Goal: Information Seeking & Learning: Learn about a topic

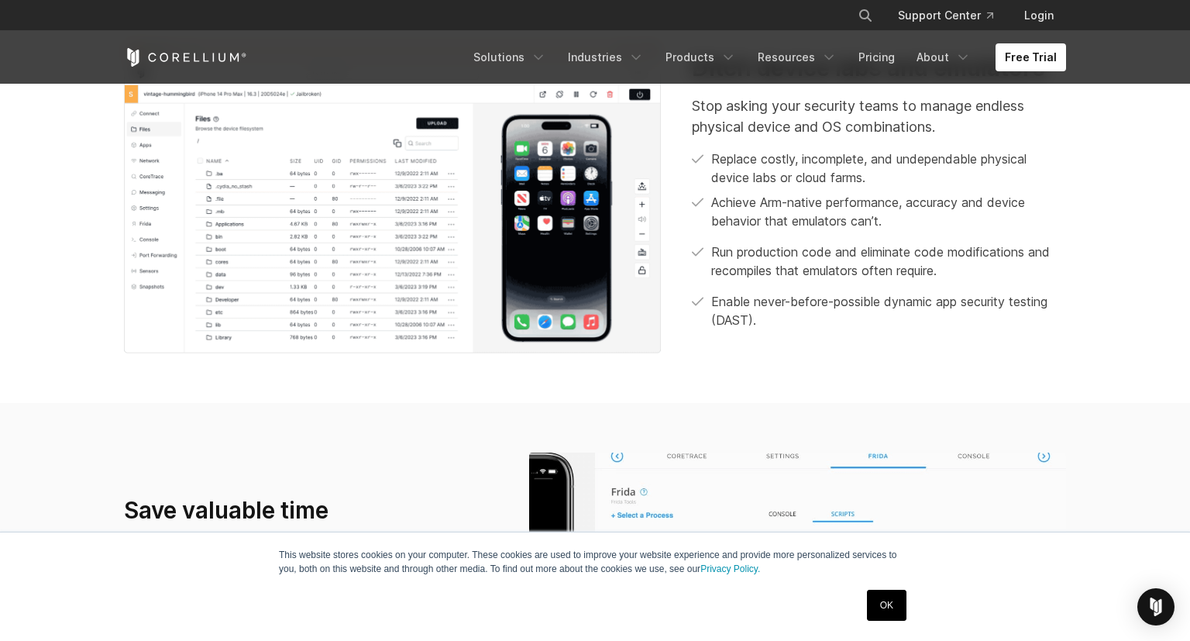
scroll to position [245, 0]
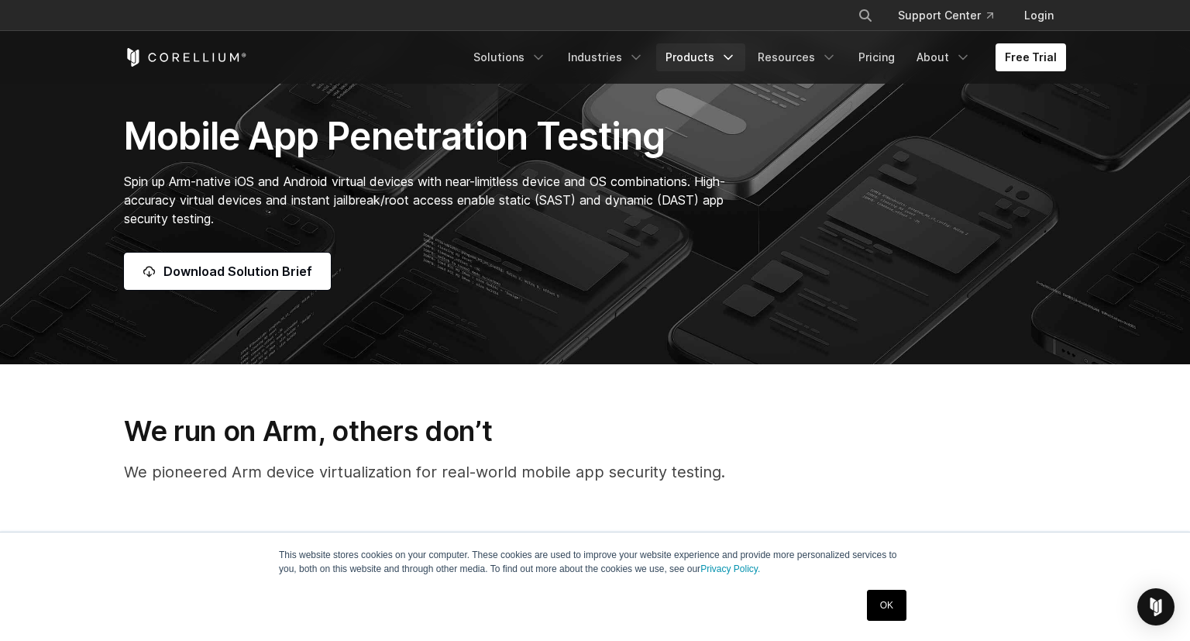
click at [693, 57] on link "Products" at bounding box center [700, 57] width 89 height 28
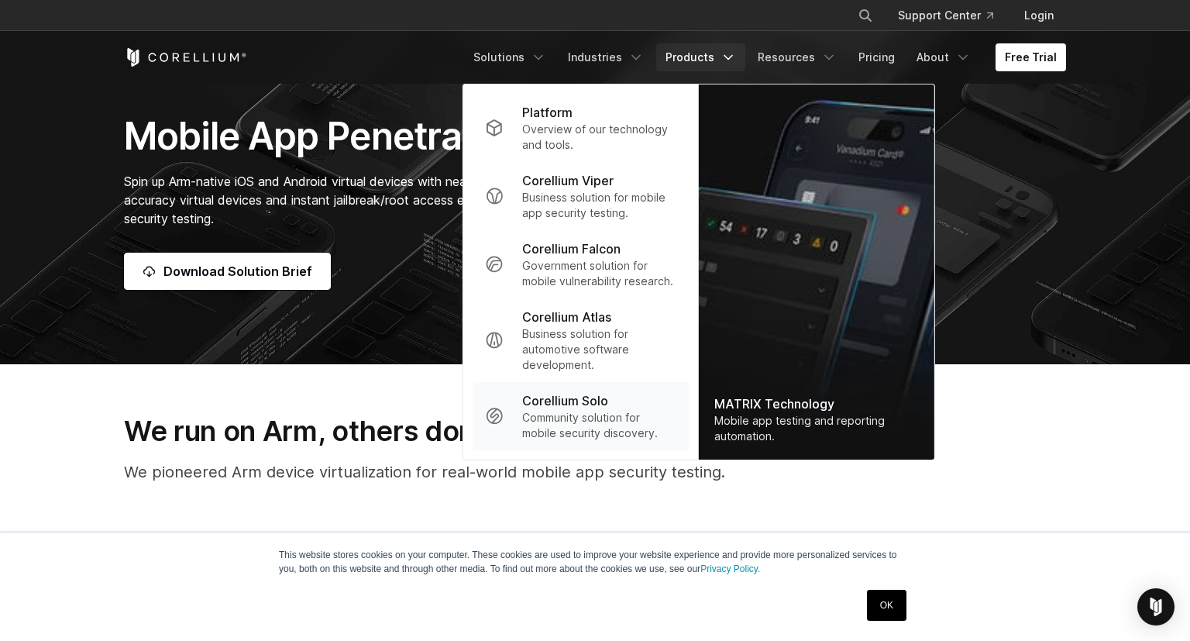
click at [549, 429] on p "Community solution for mobile security discovery." at bounding box center [599, 425] width 154 height 31
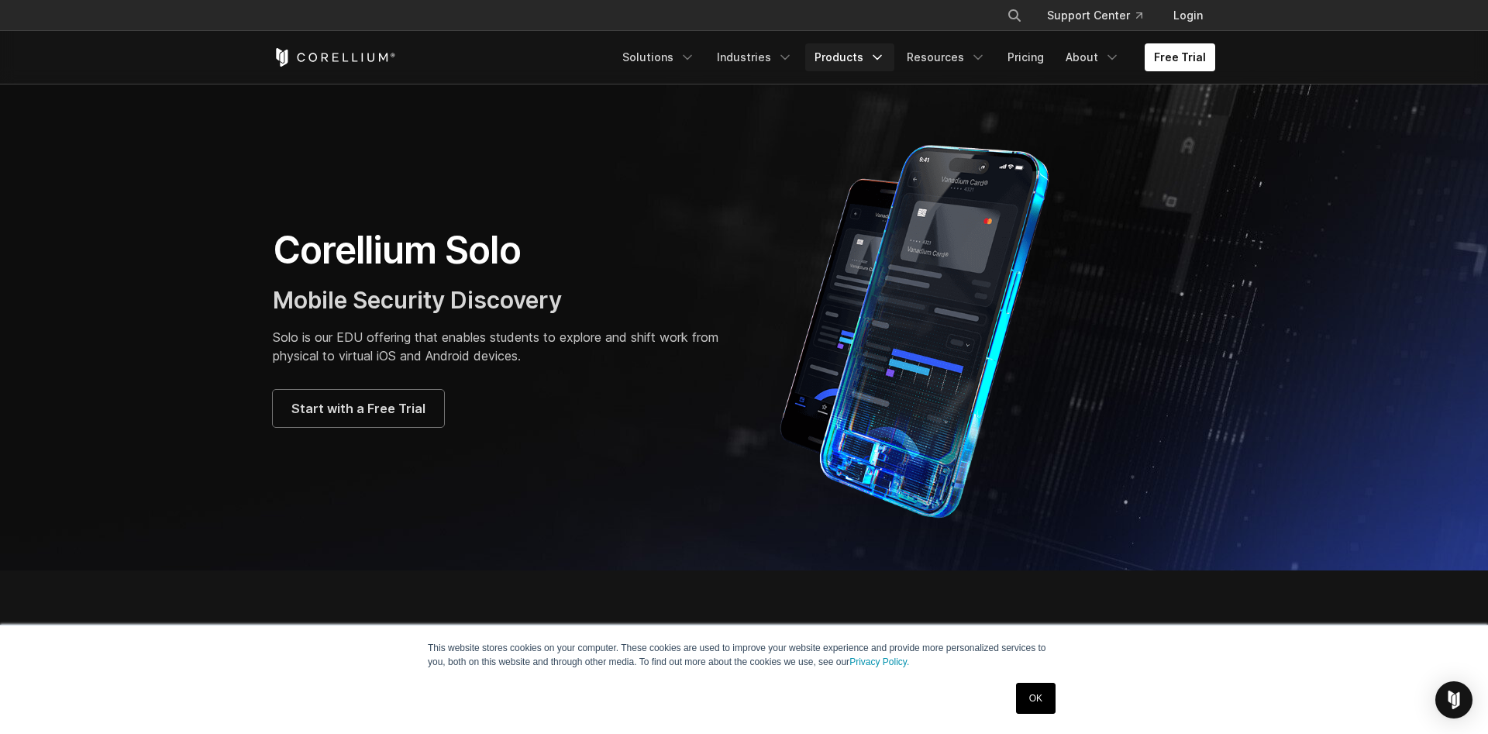
click at [862, 50] on link "Products" at bounding box center [849, 57] width 89 height 28
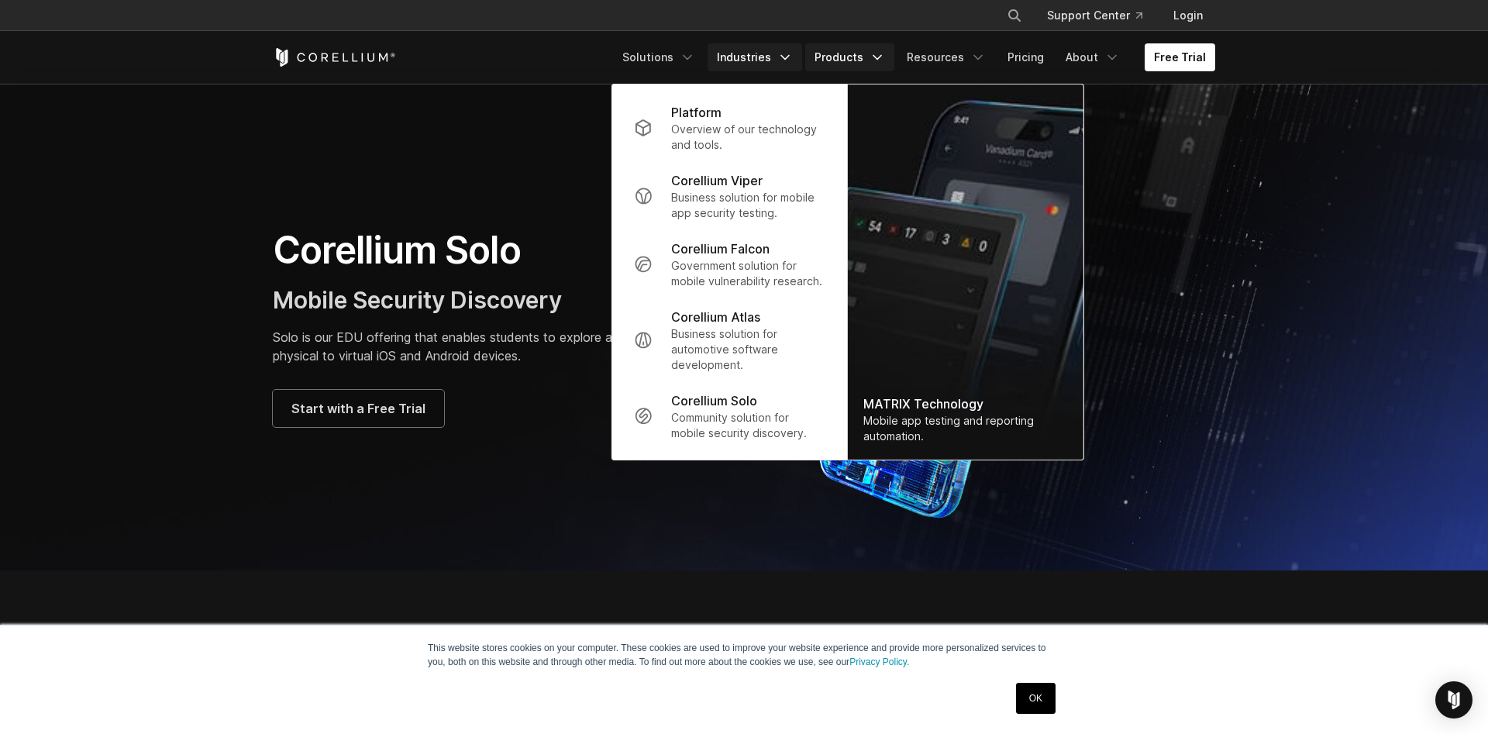
click at [757, 65] on link "Industries" at bounding box center [755, 57] width 95 height 28
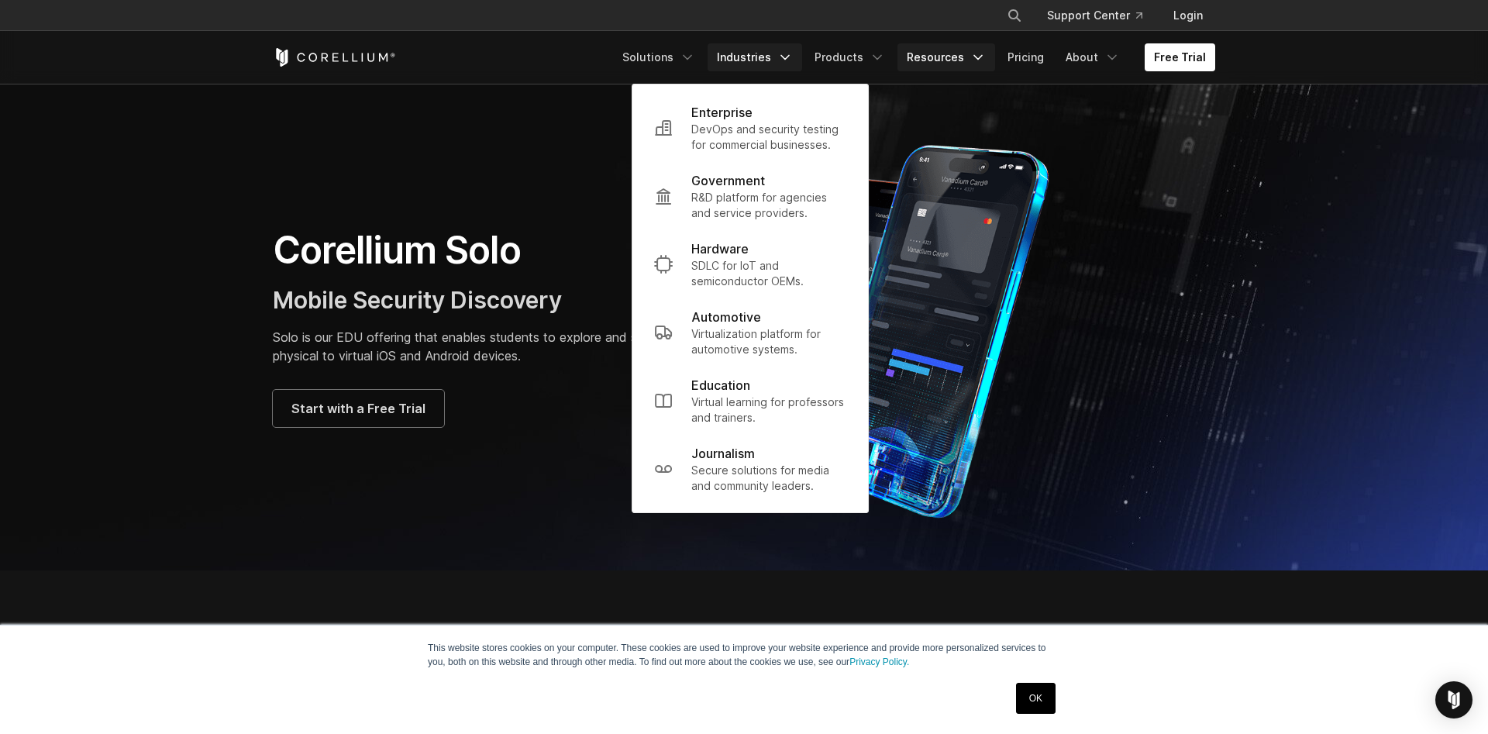
click at [937, 53] on link "Resources" at bounding box center [946, 57] width 98 height 28
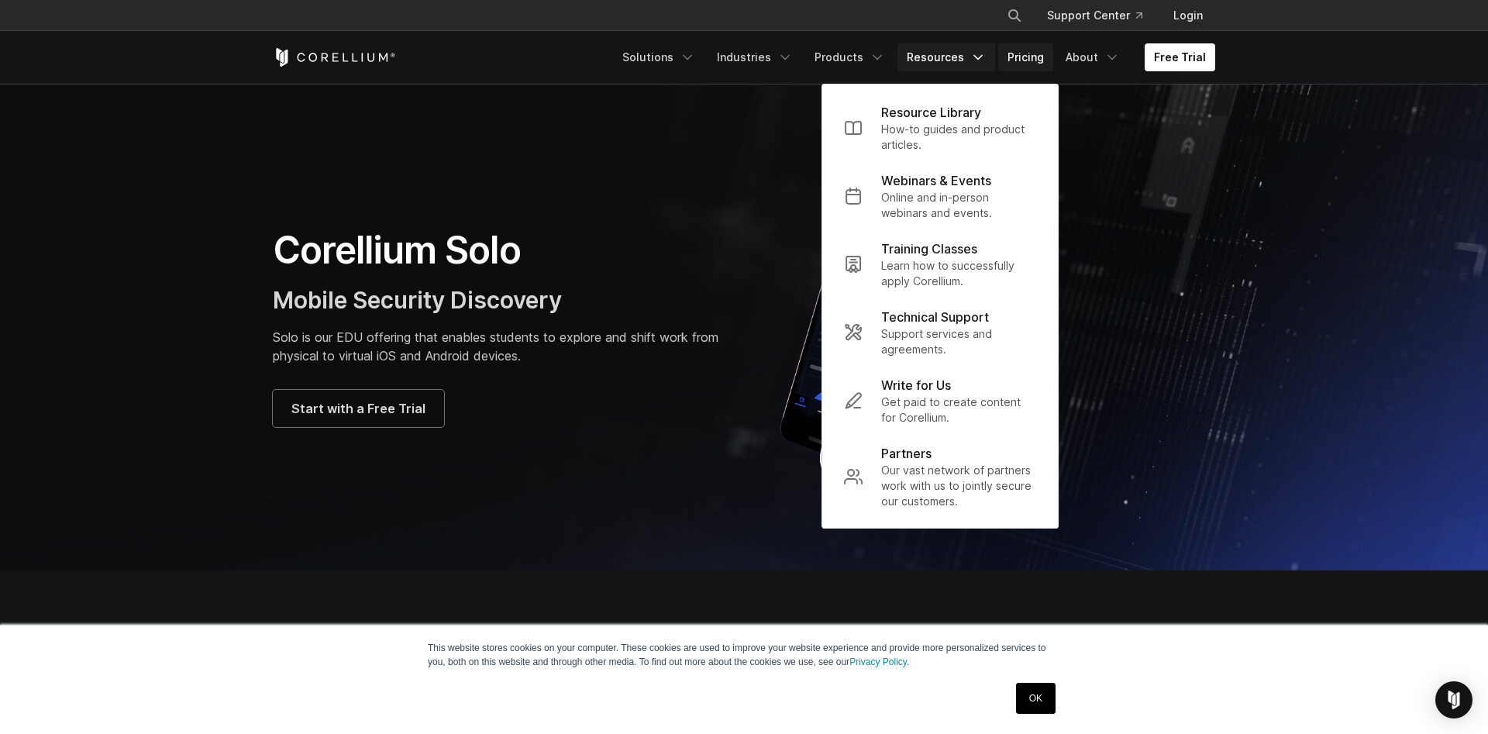
click at [1022, 63] on link "Pricing" at bounding box center [1025, 57] width 55 height 28
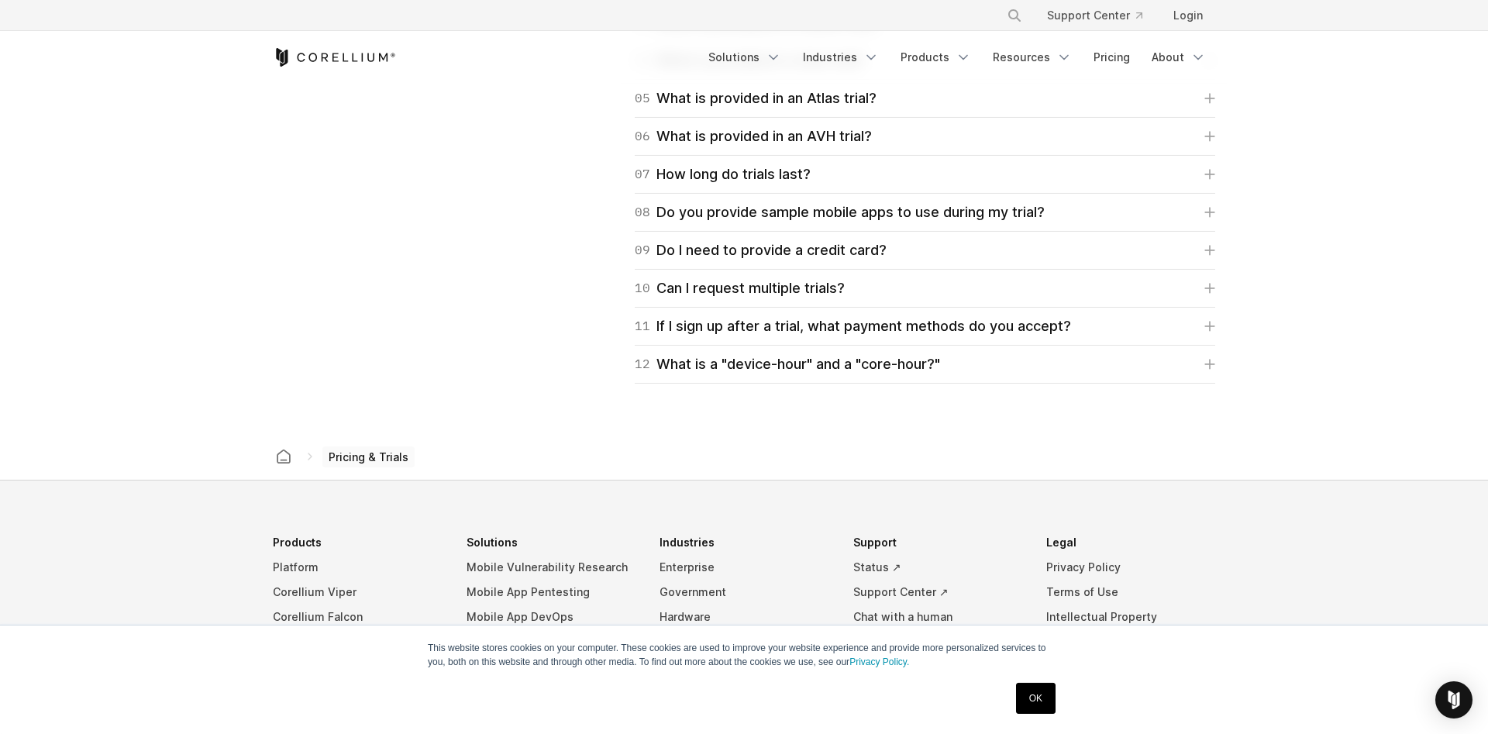
scroll to position [2371, 0]
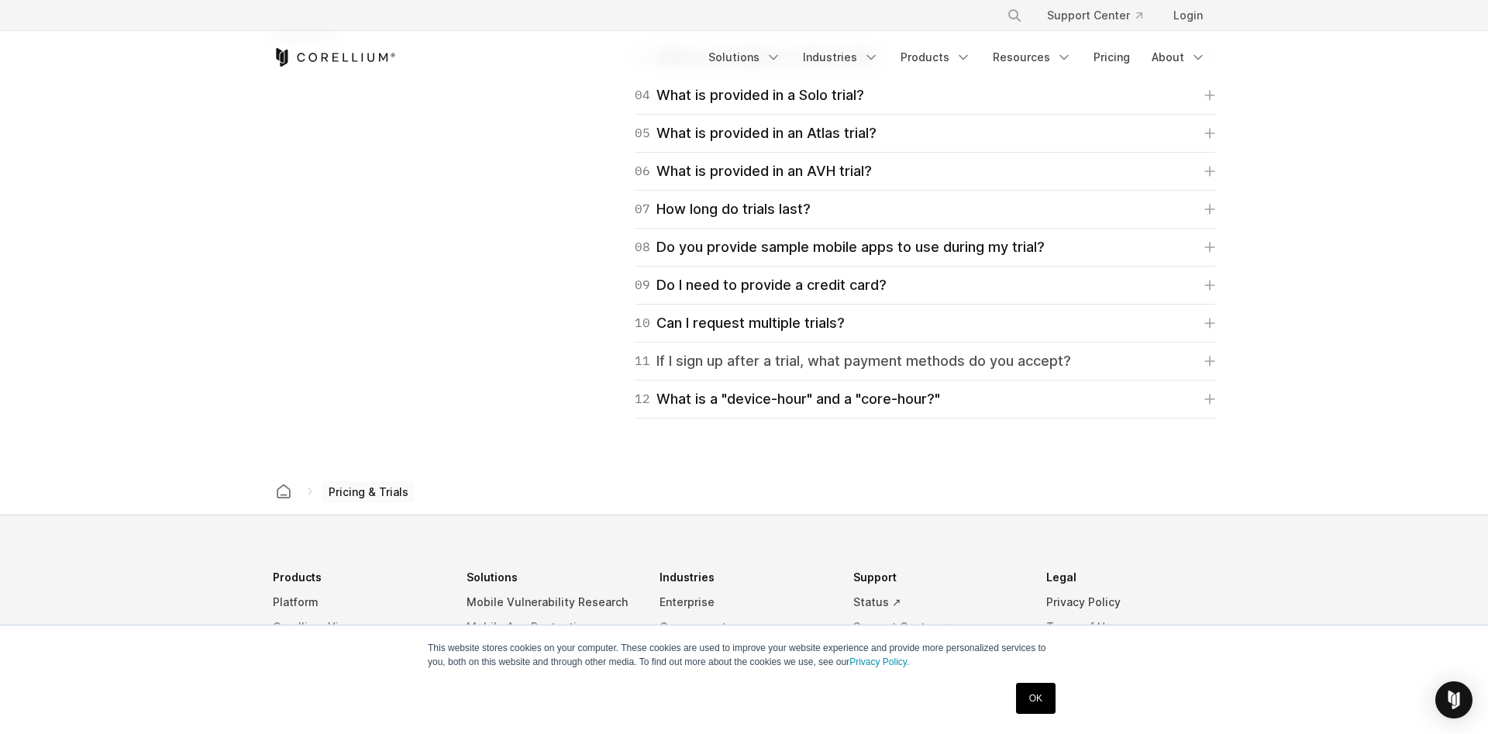
click at [721, 360] on div "11 If I sign up after a trial, what payment methods do you accept?" at bounding box center [853, 361] width 436 height 22
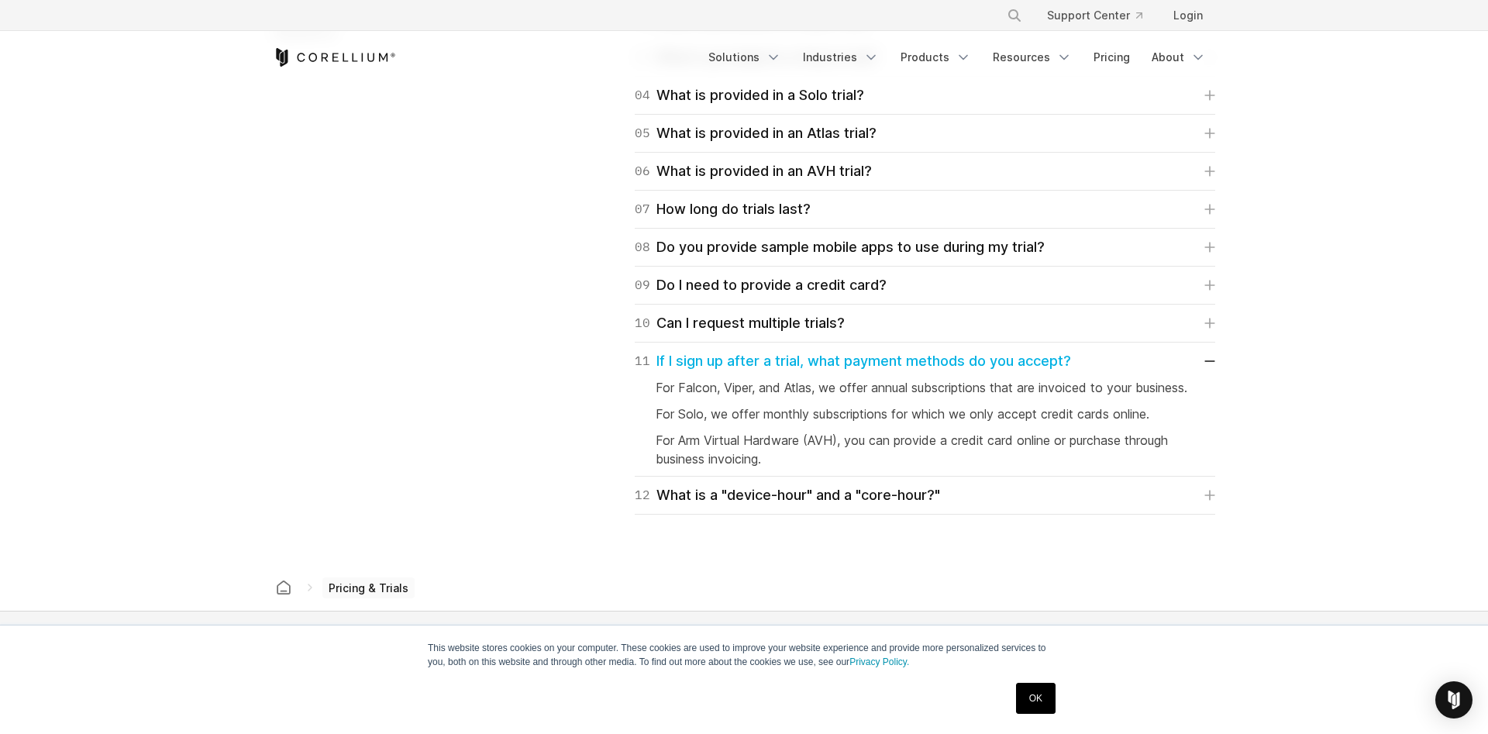
scroll to position [2213, 0]
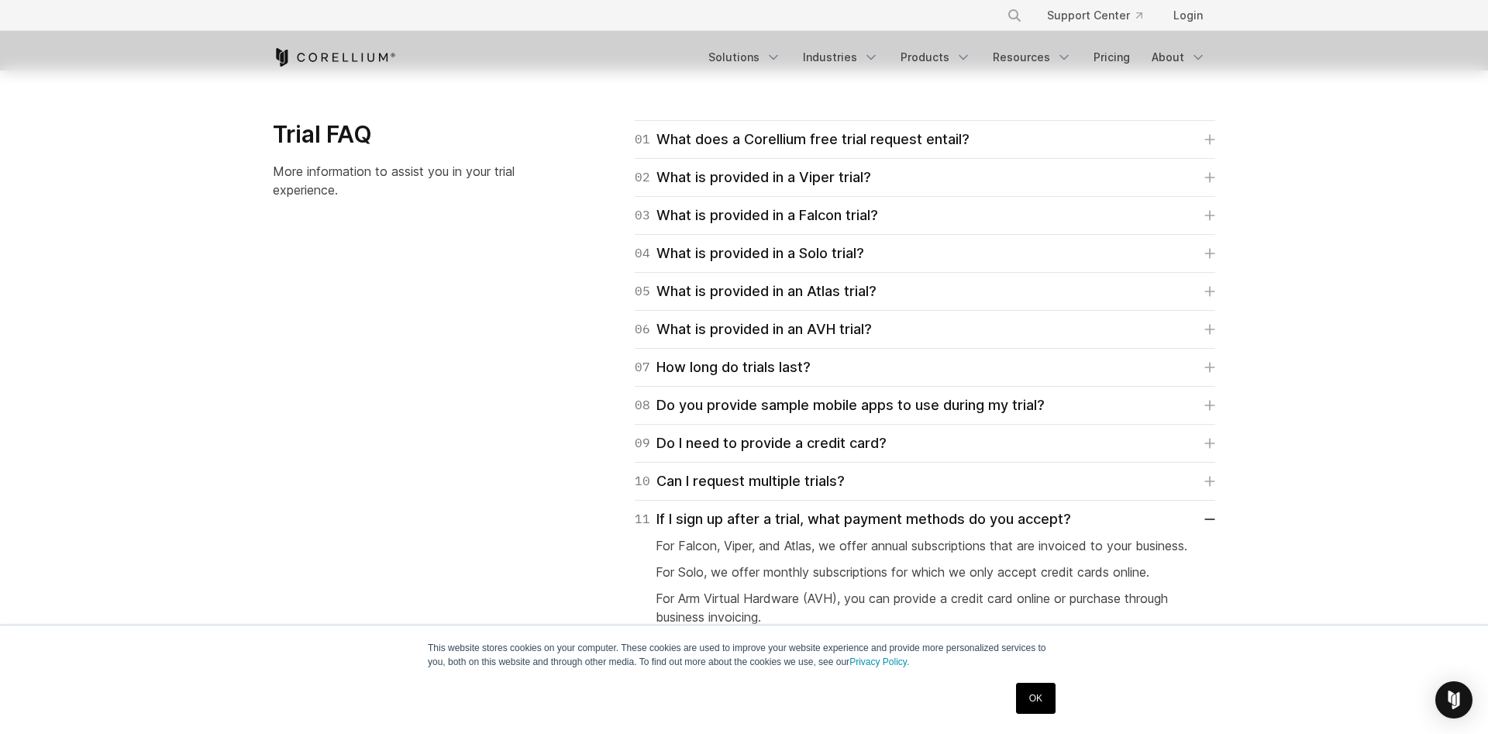
click at [684, 356] on div "07 How long do trials last? The duration period of a trial is typically 14 days…" at bounding box center [925, 368] width 580 height 38
click at [683, 360] on div "07 How long do trials last?" at bounding box center [723, 367] width 176 height 22
